Goal: Task Accomplishment & Management: Manage account settings

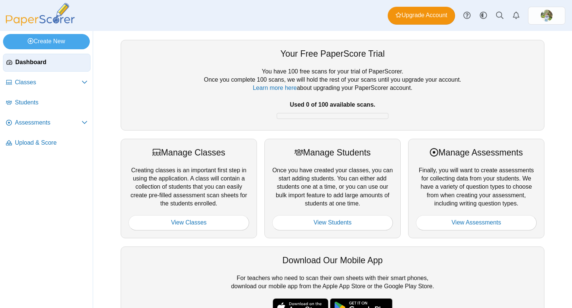
click at [317, 173] on div "Manage Students Once you have created your classes, you can start adding studen…" at bounding box center [332, 187] width 136 height 99
click at [53, 81] on span "Classes" at bounding box center [48, 82] width 67 height 8
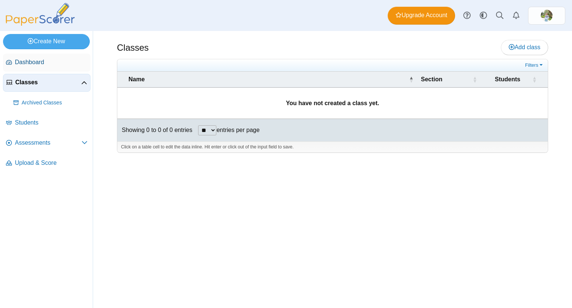
click at [48, 66] on link "Dashboard" at bounding box center [46, 63] width 87 height 18
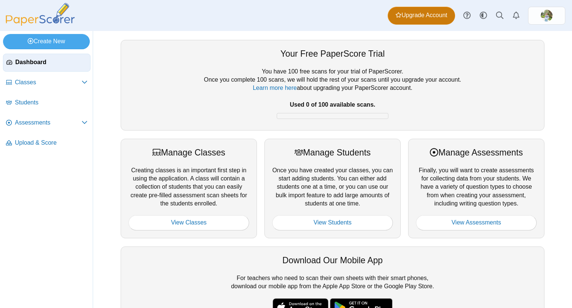
click at [421, 14] on span "Upgrade Account" at bounding box center [421, 15] width 52 height 8
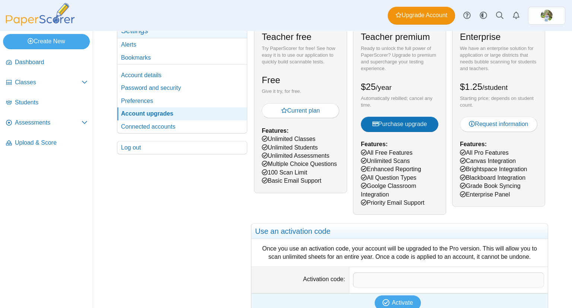
scroll to position [47, 0]
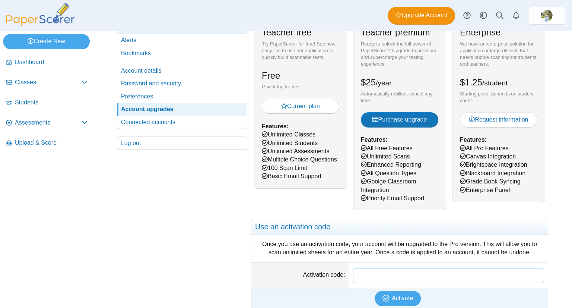
click at [362, 279] on input "Activation code" at bounding box center [448, 275] width 191 height 15
paste input "**********"
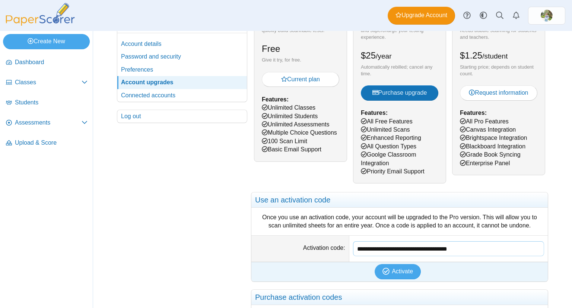
scroll to position [77, 0]
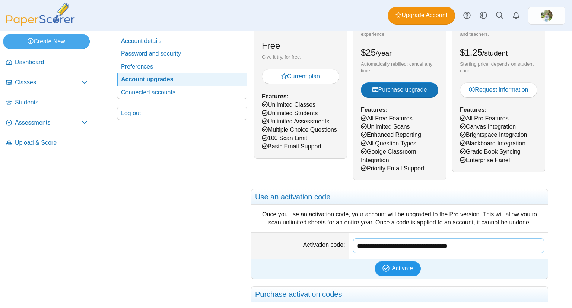
type input "**********"
click at [401, 265] on span "Activate" at bounding box center [402, 268] width 21 height 6
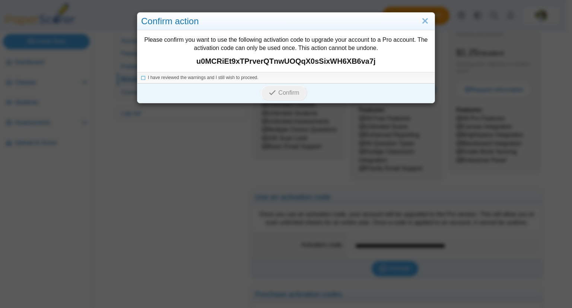
click at [143, 80] on li "I have reviewed the warnings and I still wish to proceed." at bounding box center [286, 77] width 290 height 6
click at [141, 78] on icon at bounding box center [143, 76] width 4 height 4
click at [278, 92] on span "Confirm" at bounding box center [288, 92] width 21 height 6
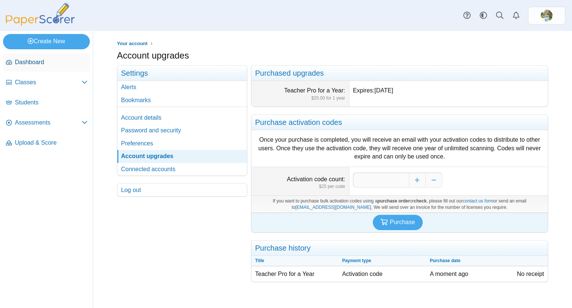
click at [61, 63] on span "Dashboard" at bounding box center [51, 62] width 73 height 8
